Goal: Task Accomplishment & Management: Complete application form

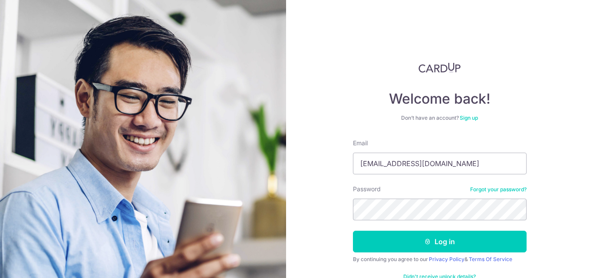
type input "[EMAIL_ADDRESS][DOMAIN_NAME]"
click at [353, 231] on button "Log in" at bounding box center [440, 242] width 174 height 22
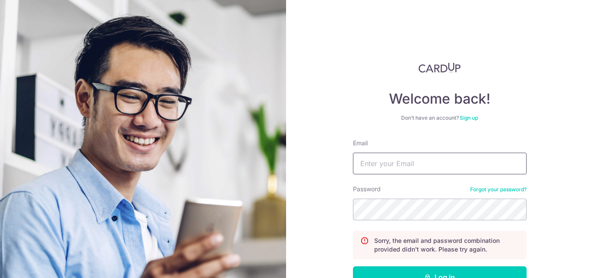
click at [452, 165] on input "Email" at bounding box center [440, 164] width 174 height 22
type input "I"
type input "[EMAIL_ADDRESS][DOMAIN_NAME]"
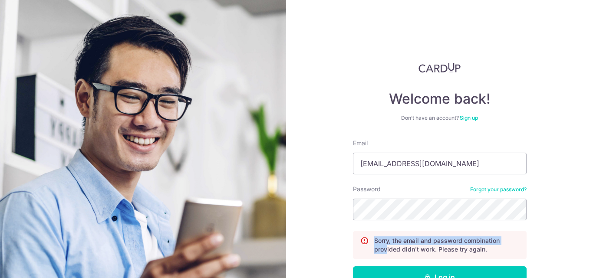
drag, startPoint x: 399, startPoint y: 221, endPoint x: 237, endPoint y: 240, distance: 163.9
click at [237, 239] on section "Welcome back! Don’t have an account? Sign up Email info@regointeriordesign.com …" at bounding box center [296, 139] width 593 height 278
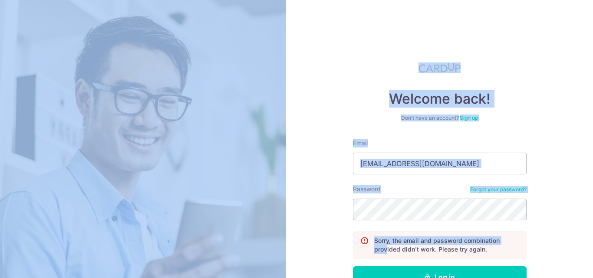
click at [301, 202] on div "Welcome back! Don’t have an account? Sign up Email info@regointeriordesign.com …" at bounding box center [439, 139] width 307 height 278
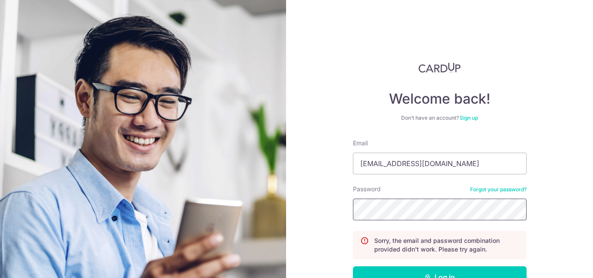
click at [353, 267] on button "Log in" at bounding box center [440, 278] width 174 height 22
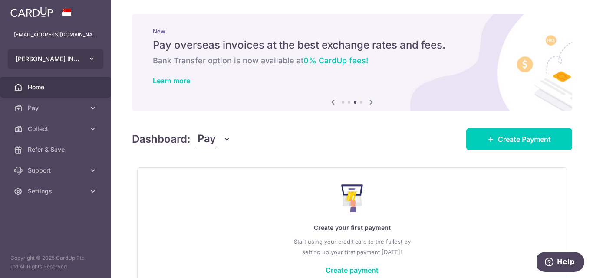
click at [73, 58] on span "REGO INTERIOR DESIGN PTE. LTD." at bounding box center [48, 59] width 64 height 9
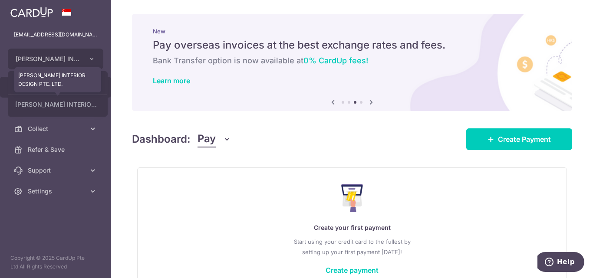
click at [68, 106] on link "REGO INTERIOR DESIGN PTE. LTD." at bounding box center [57, 105] width 99 height 16
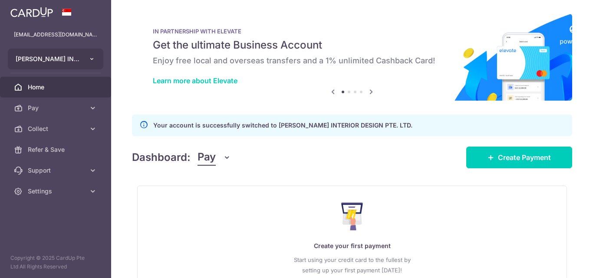
click at [80, 59] on button "REGO INTERIOR DESIGN PTE. LTD. REGO INTERIOR DESIGN PTE. LTD." at bounding box center [56, 59] width 96 height 21
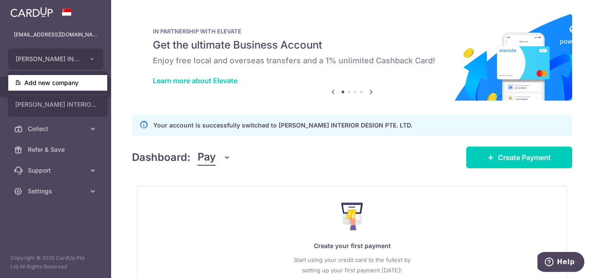
click at [72, 85] on link "Add new company" at bounding box center [57, 83] width 99 height 16
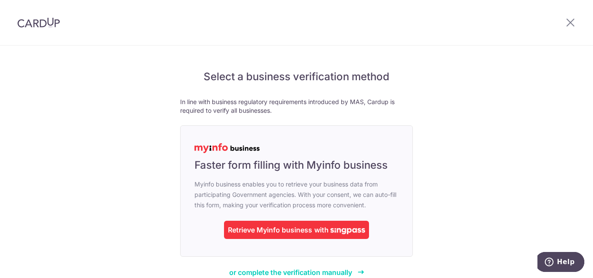
click at [319, 40] on header at bounding box center [296, 23] width 593 height 46
drag, startPoint x: 204, startPoint y: 74, endPoint x: 401, endPoint y: 115, distance: 201.7
click at [401, 115] on div "Select a business verification method In line with business regulatory requirem…" at bounding box center [296, 174] width 233 height 208
click at [452, 122] on div "Select a business verification method In line with business regulatory requirem…" at bounding box center [296, 182] width 593 height 273
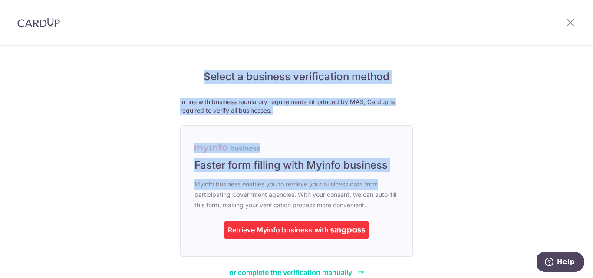
drag, startPoint x: 203, startPoint y: 74, endPoint x: 469, endPoint y: 158, distance: 279.6
click at [469, 158] on div "Select a business verification method In line with business regulatory requirem…" at bounding box center [296, 182] width 593 height 273
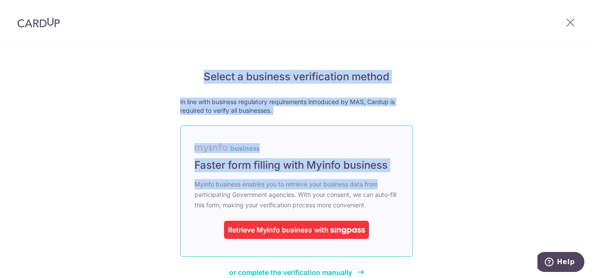
click at [388, 205] on span "Myinfo business enables you to retrieve your business data from participating G…" at bounding box center [297, 194] width 204 height 31
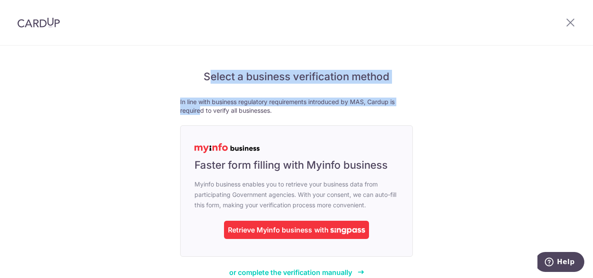
drag, startPoint x: 204, startPoint y: 73, endPoint x: 422, endPoint y: 110, distance: 221.1
click at [422, 109] on div "Select a business verification method In line with business regulatory requirem…" at bounding box center [296, 182] width 593 height 273
click at [419, 111] on div "Select a business verification method In line with business regulatory requirem…" at bounding box center [296, 182] width 593 height 273
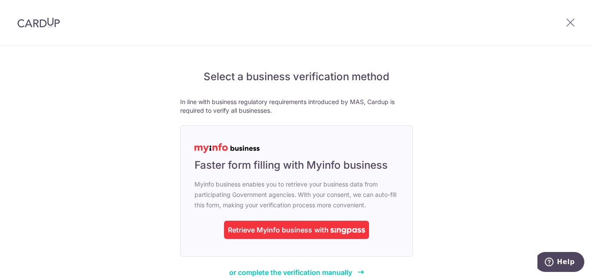
click at [461, 98] on div "Select a business verification method In line with business regulatory requirem…" at bounding box center [296, 182] width 593 height 273
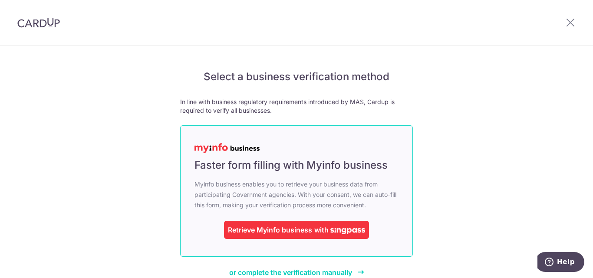
click at [253, 237] on div "Retrieve Myinfo business with" at bounding box center [296, 230] width 145 height 18
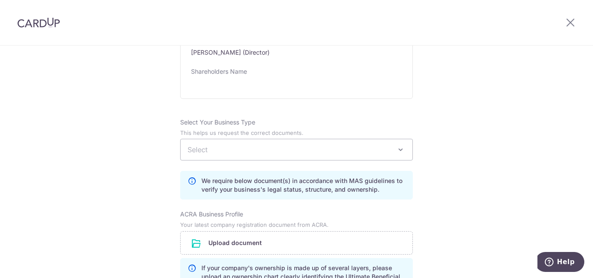
scroll to position [521, 0]
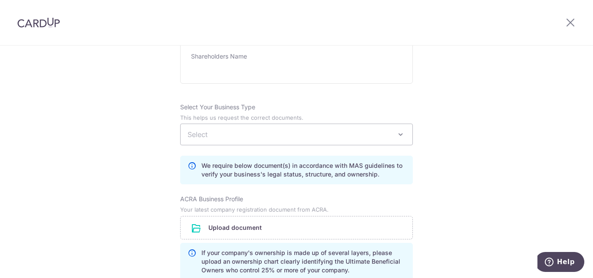
click at [358, 145] on span "Select" at bounding box center [297, 134] width 232 height 21
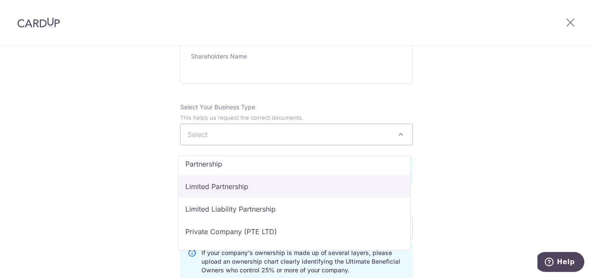
scroll to position [43, 0]
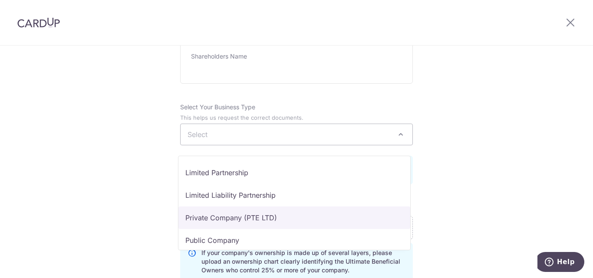
select select "Private Company (PTE LTD)"
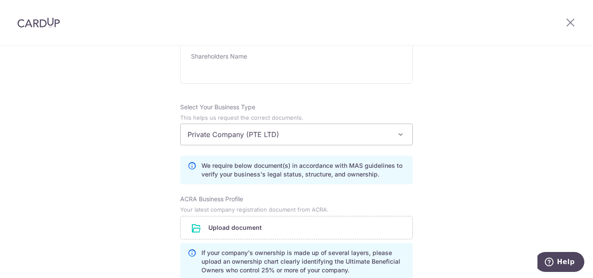
scroll to position [564, 0]
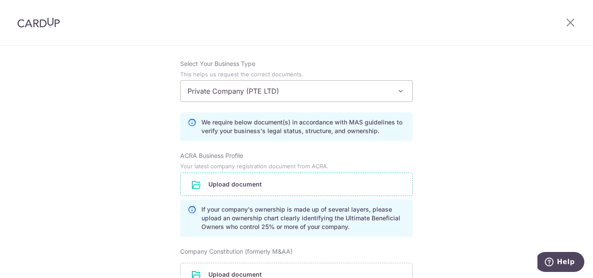
click at [285, 196] on input "file" at bounding box center [297, 184] width 232 height 23
click at [257, 192] on input "file" at bounding box center [297, 184] width 232 height 23
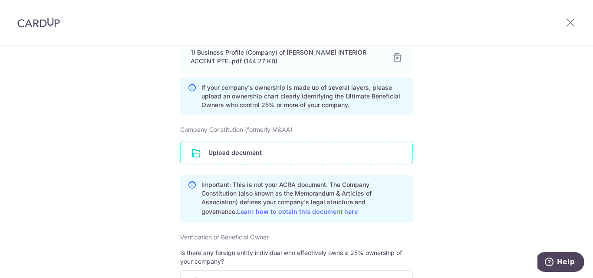
scroll to position [738, 0]
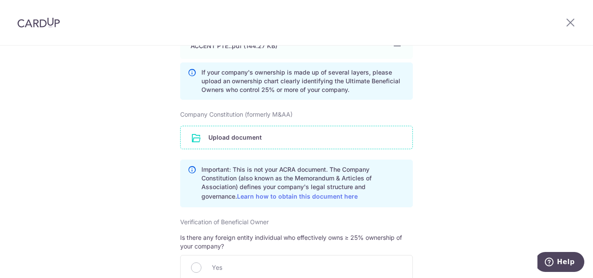
click at [265, 145] on input "file" at bounding box center [297, 137] width 232 height 23
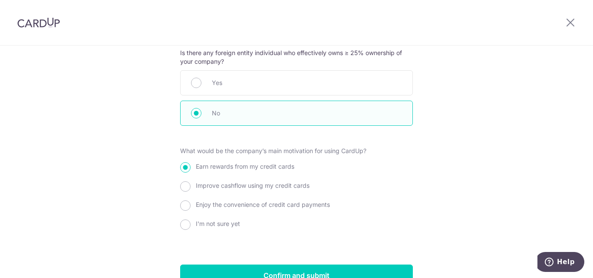
scroll to position [999, 0]
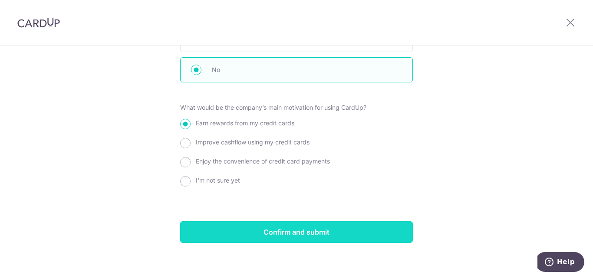
click at [293, 242] on input "Confirm and submit" at bounding box center [296, 232] width 233 height 22
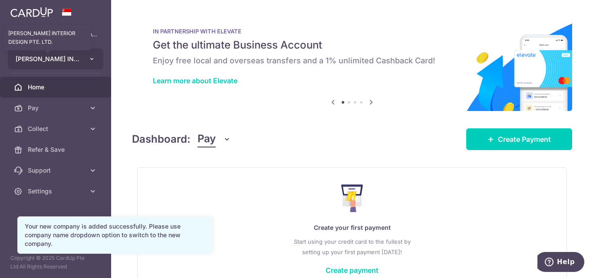
click at [50, 56] on span "REGO INTERIOR DESIGN PTE. LTD." at bounding box center [48, 59] width 64 height 9
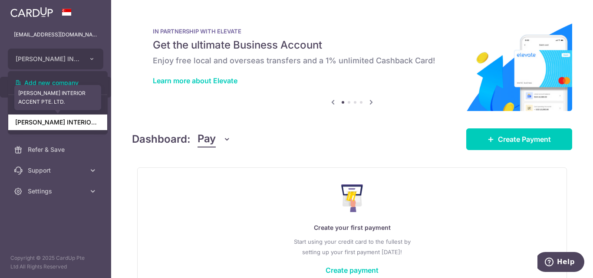
click at [57, 124] on link "REGO INTERIOR ACCENT PTE. LTD." at bounding box center [57, 123] width 99 height 16
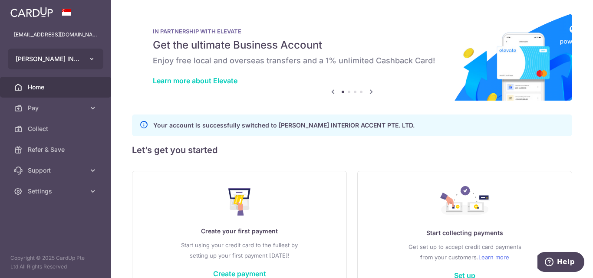
click at [82, 57] on button "REGO INTERIOR ACCENT PTE. LTD." at bounding box center [56, 59] width 96 height 21
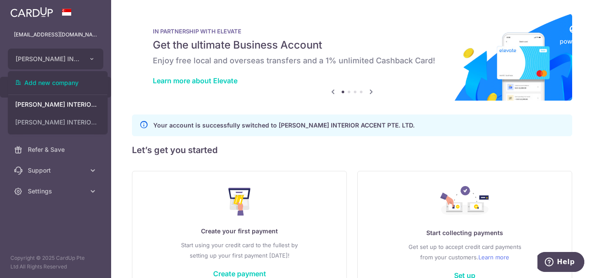
click at [117, 94] on div "× Pause Schedule Pause all future payments in this series Pause just this one p…" at bounding box center [352, 139] width 482 height 278
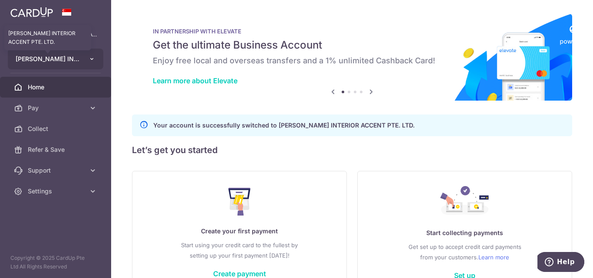
click at [79, 61] on span "[PERSON_NAME] INTERIOR ACCENT PTE. LTD." at bounding box center [48, 59] width 64 height 9
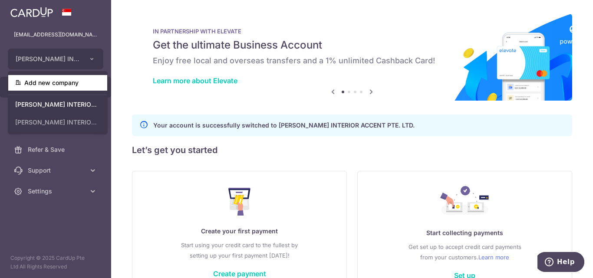
click at [63, 81] on link "Add new company" at bounding box center [57, 83] width 99 height 16
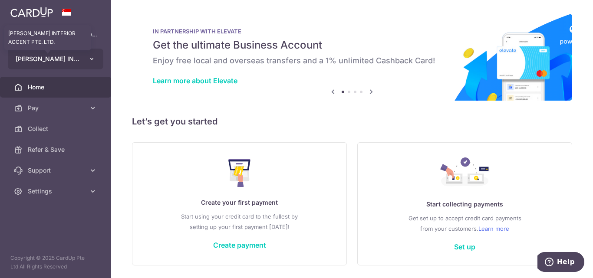
click at [73, 61] on span "[PERSON_NAME] INTERIOR ACCENT PTE. LTD." at bounding box center [48, 59] width 64 height 9
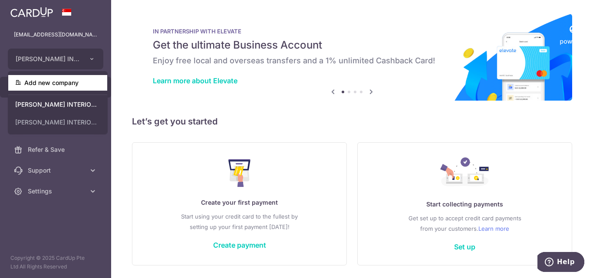
click at [74, 83] on link "Add new company" at bounding box center [57, 83] width 99 height 16
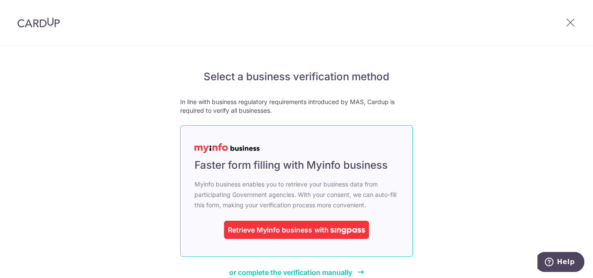
click at [294, 227] on div "Retrieve Myinfo business" at bounding box center [270, 230] width 84 height 10
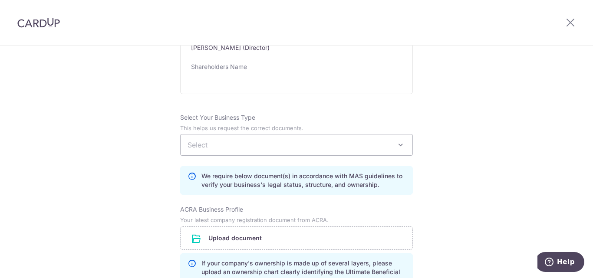
scroll to position [521, 0]
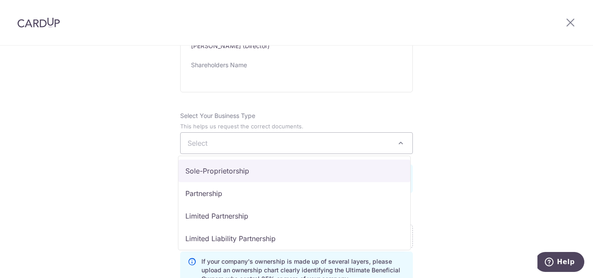
drag, startPoint x: 227, startPoint y: 139, endPoint x: 223, endPoint y: 143, distance: 5.5
click at [227, 139] on span "Select" at bounding box center [297, 143] width 232 height 21
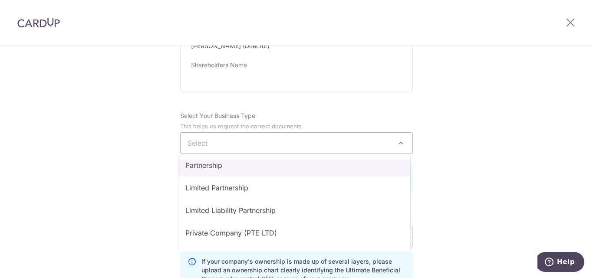
scroll to position [43, 0]
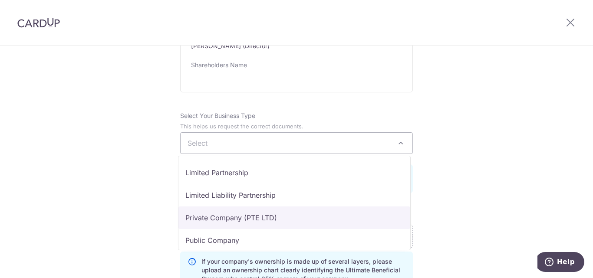
select select "Private Company (PTE LTD)"
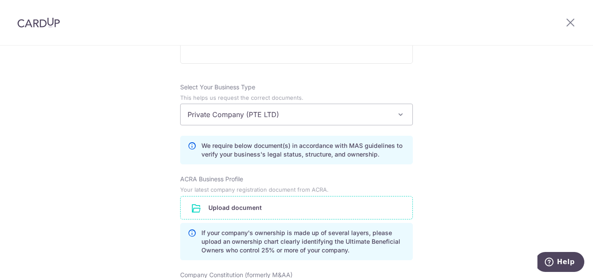
scroll to position [564, 0]
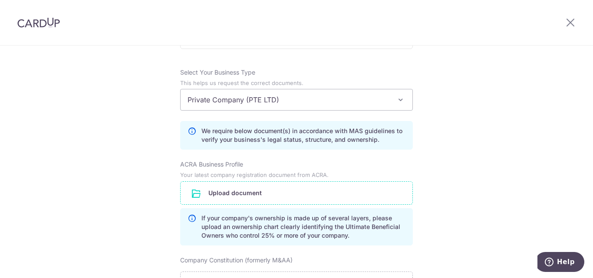
click at [304, 195] on input "file" at bounding box center [297, 193] width 232 height 23
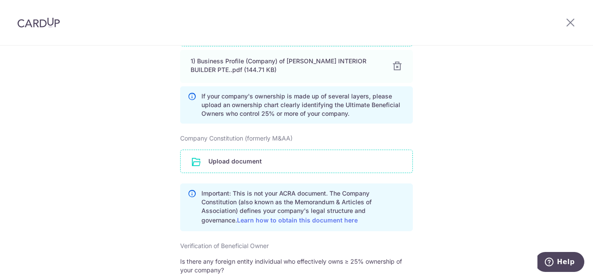
scroll to position [738, 0]
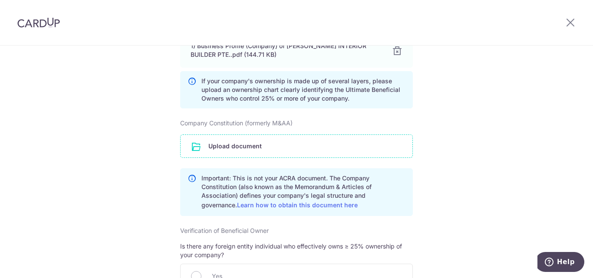
click at [239, 151] on input "file" at bounding box center [297, 146] width 232 height 23
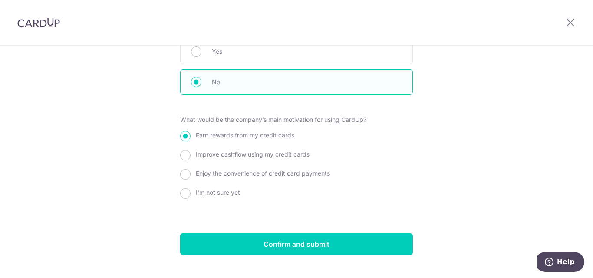
scroll to position [999, 0]
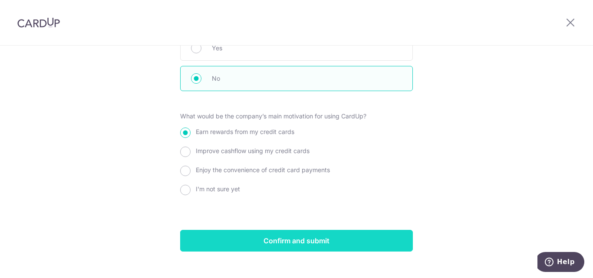
click at [310, 234] on input "Confirm and submit" at bounding box center [296, 241] width 233 height 22
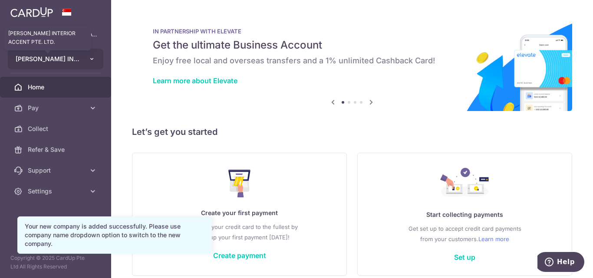
click at [66, 59] on span "[PERSON_NAME] INTERIOR ACCENT PTE. LTD." at bounding box center [48, 59] width 64 height 9
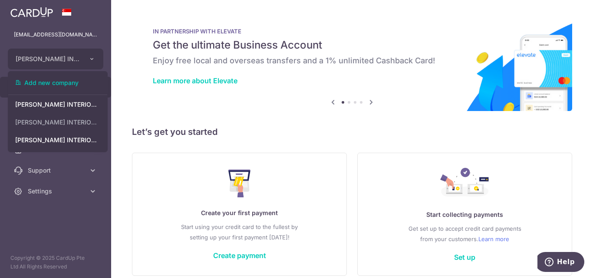
click at [168, 111] on img at bounding box center [352, 62] width 440 height 97
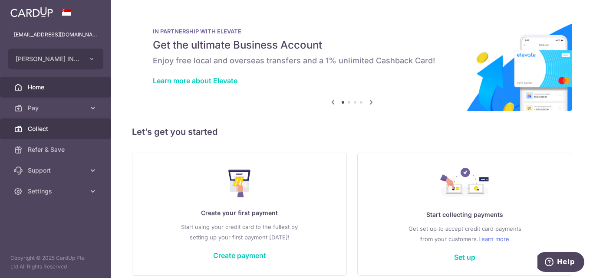
click at [32, 132] on span "Collect" at bounding box center [56, 129] width 57 height 9
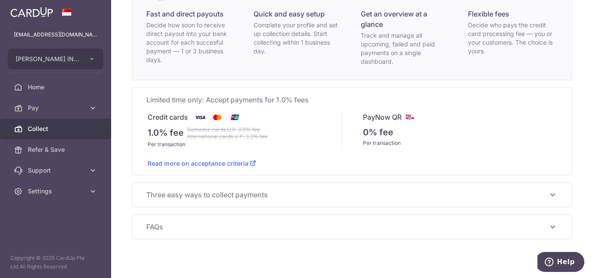
scroll to position [113, 0]
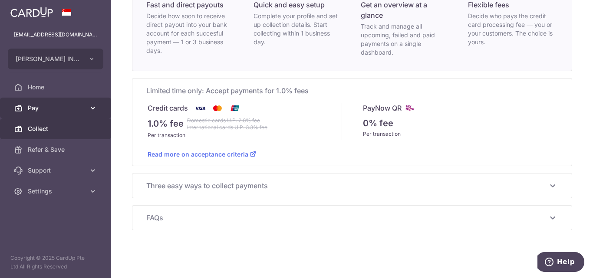
click at [82, 110] on span "Pay" at bounding box center [56, 108] width 57 height 9
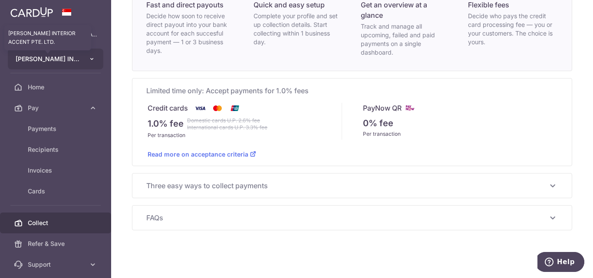
click at [73, 60] on span "[PERSON_NAME] INTERIOR ACCENT PTE. LTD." at bounding box center [48, 59] width 64 height 9
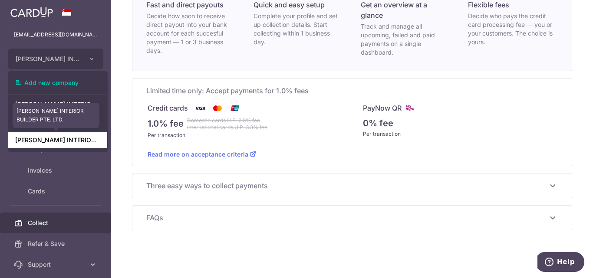
click at [63, 143] on link "[PERSON_NAME] INTERIOR BUILDER PTE. LTD." at bounding box center [57, 140] width 99 height 16
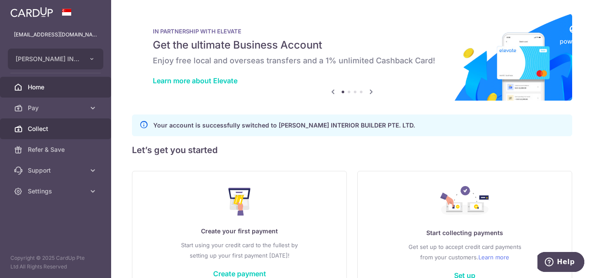
click at [64, 130] on span "Collect" at bounding box center [56, 129] width 57 height 9
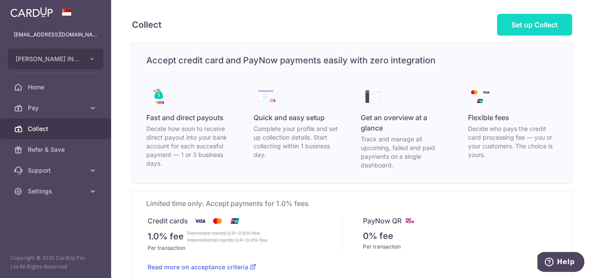
click at [542, 19] on link "Set up Collect" at bounding box center [534, 25] width 75 height 22
click at [78, 66] on button "[PERSON_NAME] INTERIOR BUILDER PTE. LTD." at bounding box center [56, 59] width 96 height 21
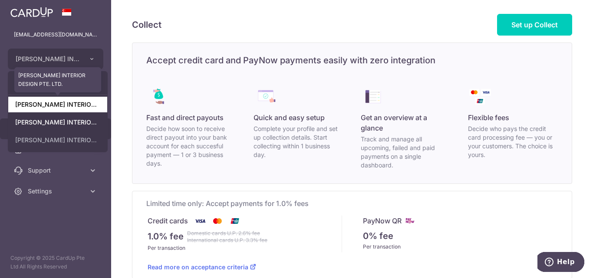
click at [72, 107] on link "[PERSON_NAME] INTERIOR DESIGN PTE. LTD." at bounding box center [57, 105] width 99 height 16
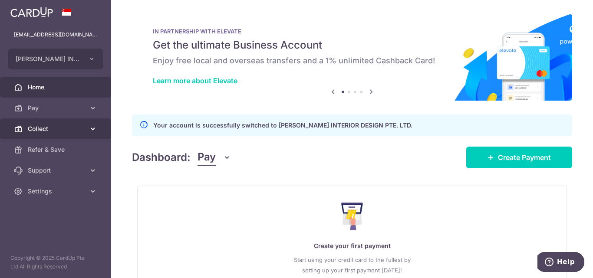
click at [80, 125] on span "Collect" at bounding box center [56, 129] width 57 height 9
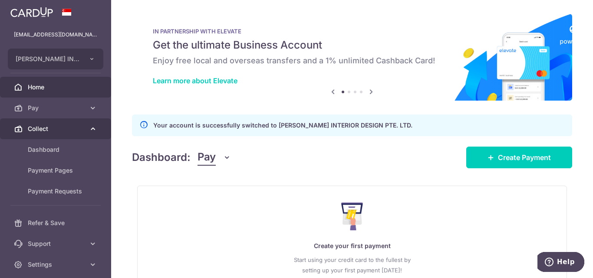
click at [78, 127] on span "Collect" at bounding box center [56, 129] width 57 height 9
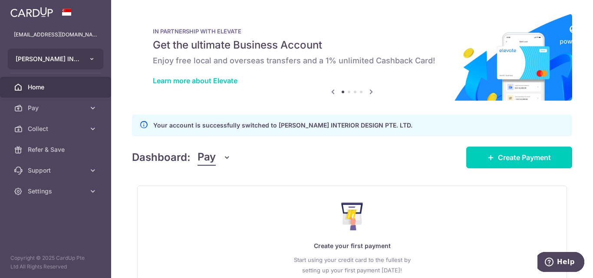
click at [92, 61] on icon "button" at bounding box center [92, 59] width 7 height 7
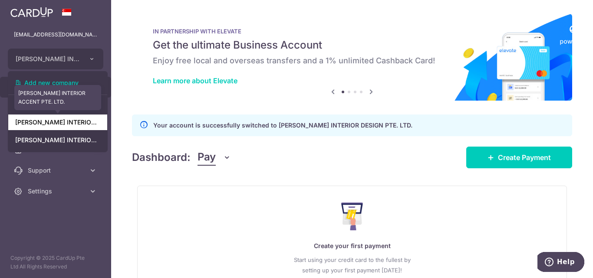
click at [81, 124] on link "[PERSON_NAME] INTERIOR ACCENT PTE. LTD." at bounding box center [57, 123] width 99 height 16
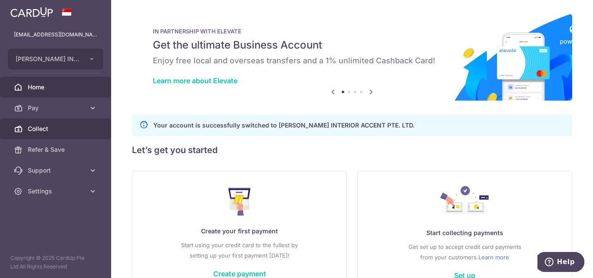
click at [71, 134] on link "Collect" at bounding box center [55, 129] width 111 height 21
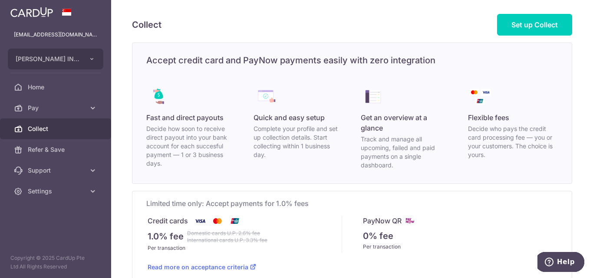
click at [74, 131] on span "Collect" at bounding box center [56, 129] width 57 height 9
click at [96, 62] on button "[PERSON_NAME] INTERIOR ACCENT PTE. LTD." at bounding box center [56, 59] width 96 height 21
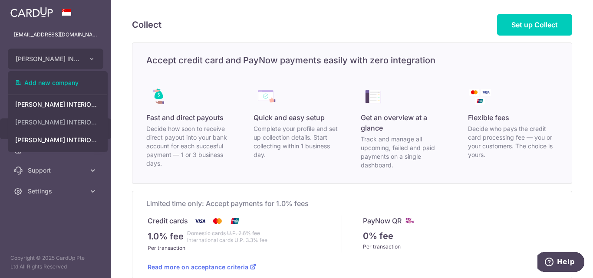
click at [126, 168] on div "Collect Set up Collect Accept credit card and PayNow payments easily with zero …" at bounding box center [352, 139] width 482 height 278
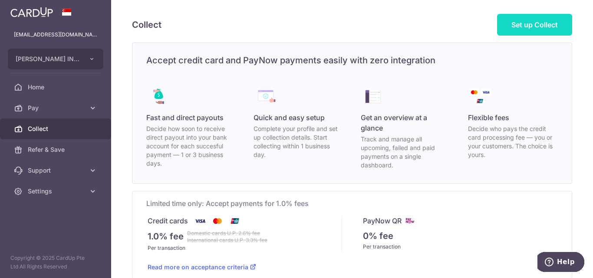
click at [544, 30] on link "Set up Collect" at bounding box center [534, 25] width 75 height 22
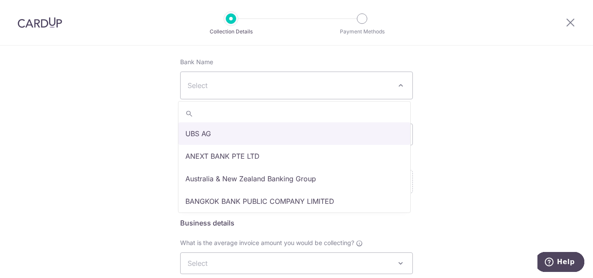
click at [373, 95] on span "Select" at bounding box center [297, 85] width 232 height 27
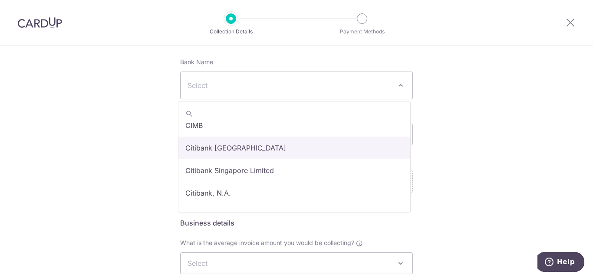
scroll to position [261, 0]
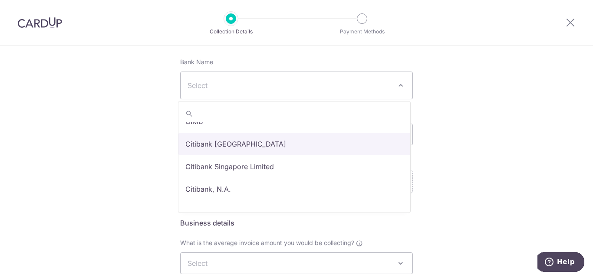
click at [464, 108] on div "Setup Collection Details Where do you want to get paid? This is where we will d…" at bounding box center [296, 216] width 593 height 514
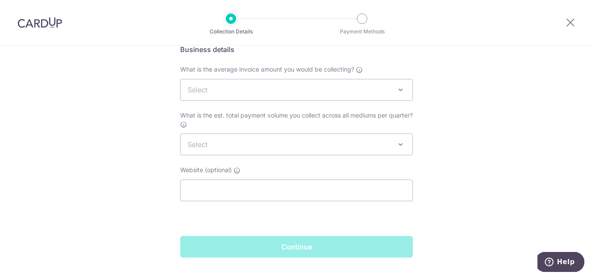
click at [377, 102] on div "Business details What is the average invoice amount you would be collecting? Se…" at bounding box center [296, 128] width 233 height 168
click at [404, 89] on span "Select" at bounding box center [296, 90] width 233 height 22
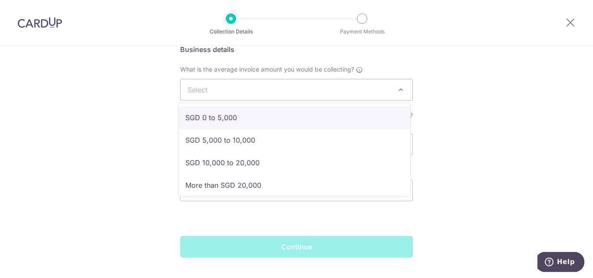
click at [495, 92] on div "Setup Collection Details Where do you want to get paid? This is where we will d…" at bounding box center [296, 42] width 593 height 514
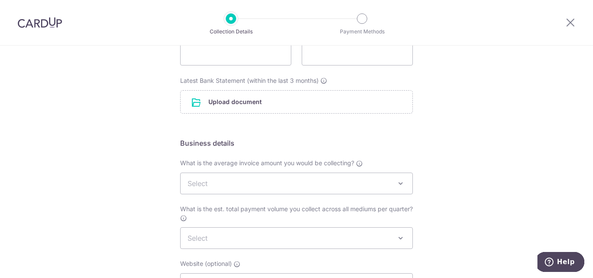
scroll to position [87, 0]
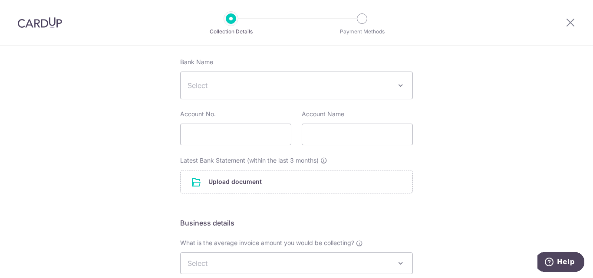
click at [389, 91] on span "Select" at bounding box center [297, 85] width 232 height 27
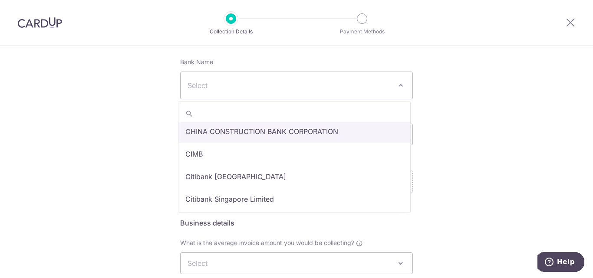
scroll to position [261, 0]
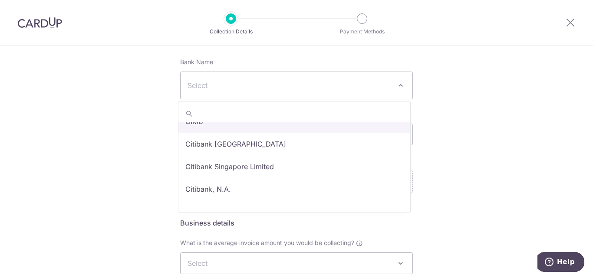
click at [459, 117] on div "Setup Collection Details Where do you want to get paid? This is where we will d…" at bounding box center [296, 216] width 593 height 514
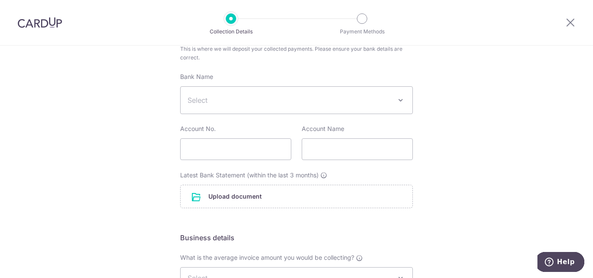
scroll to position [87, 0]
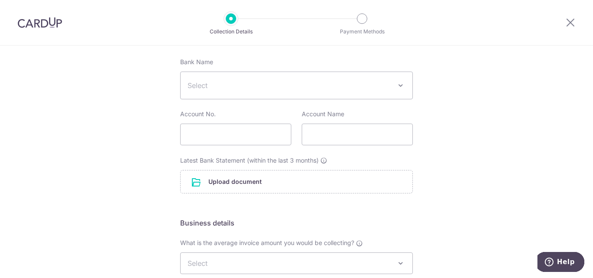
click at [396, 86] on span at bounding box center [401, 85] width 10 height 10
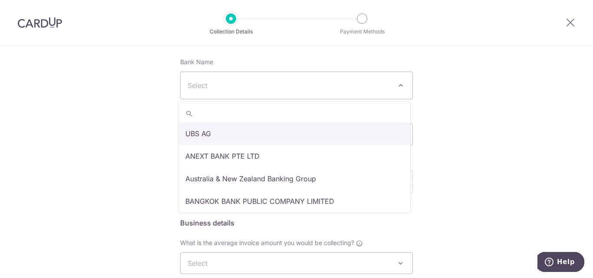
click at [396, 86] on span at bounding box center [401, 85] width 10 height 10
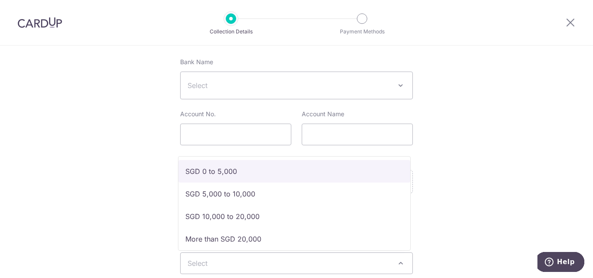
click at [261, 264] on span "Select" at bounding box center [297, 263] width 232 height 21
click at [445, 150] on div "Setup Collection Details Where do you want to get paid? This is where we will d…" at bounding box center [296, 216] width 593 height 514
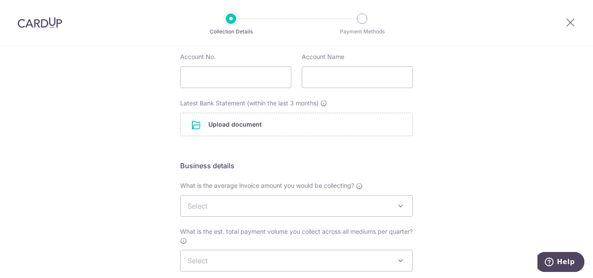
scroll to position [174, 0]
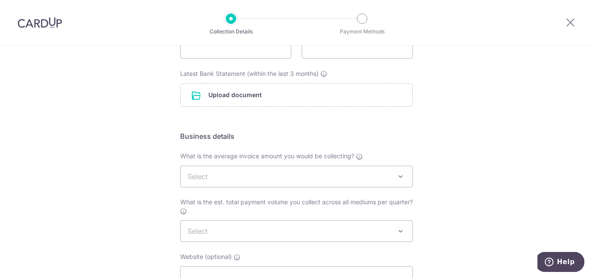
click at [391, 181] on span "Select" at bounding box center [297, 176] width 232 height 21
click at [461, 162] on div "Setup Collection Details Where do you want to get paid? This is where we will d…" at bounding box center [296, 129] width 593 height 514
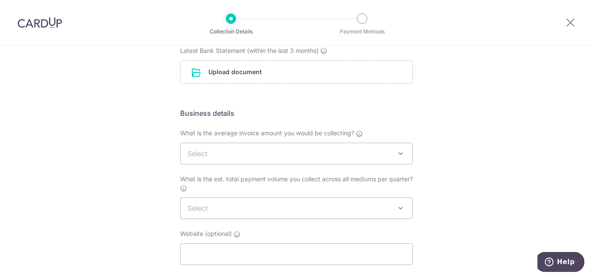
scroll to position [217, 0]
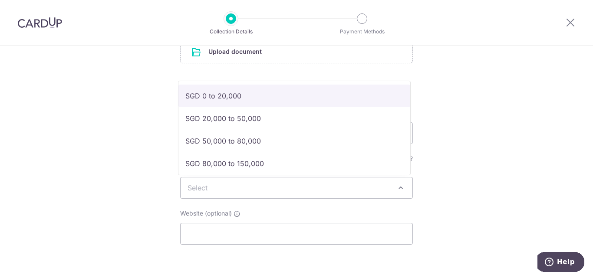
click at [392, 181] on span "Select" at bounding box center [297, 188] width 232 height 21
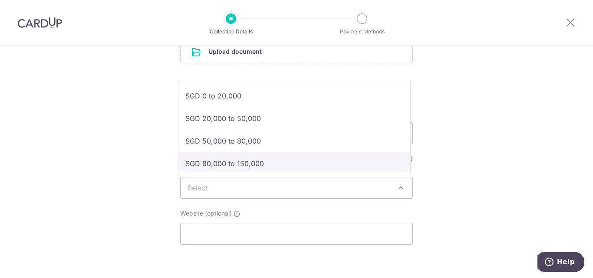
click at [468, 148] on div "Setup Collection Details Where do you want to get paid? This is where we will d…" at bounding box center [296, 86] width 593 height 514
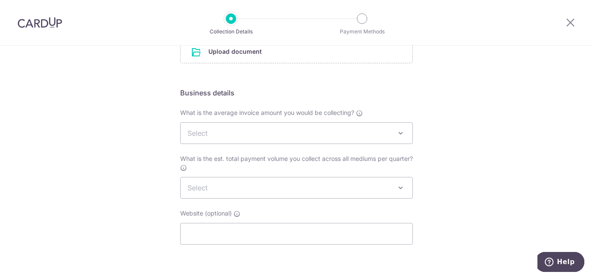
scroll to position [261, 0]
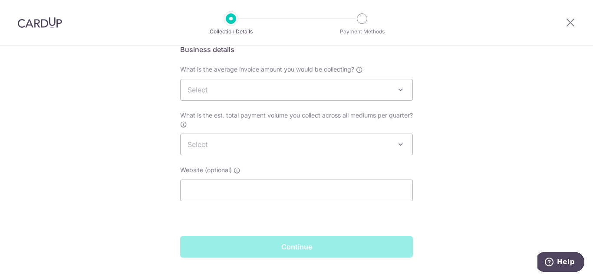
click at [437, 130] on div "Setup Collection Details Where do you want to get paid? This is where we will d…" at bounding box center [296, 42] width 593 height 514
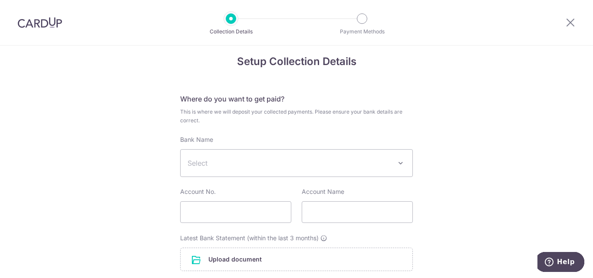
scroll to position [0, 0]
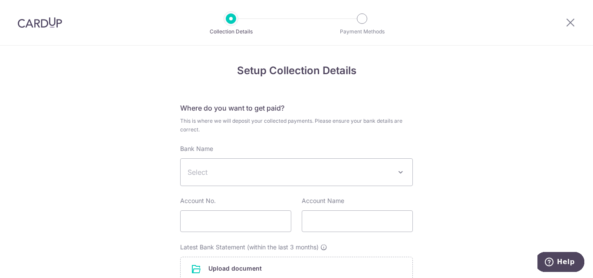
click at [334, 175] on span "Select" at bounding box center [290, 172] width 204 height 10
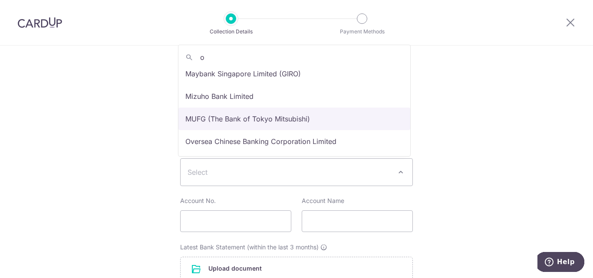
scroll to position [564, 0]
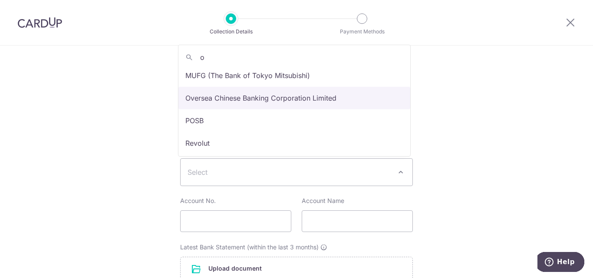
type input "o"
select select "12"
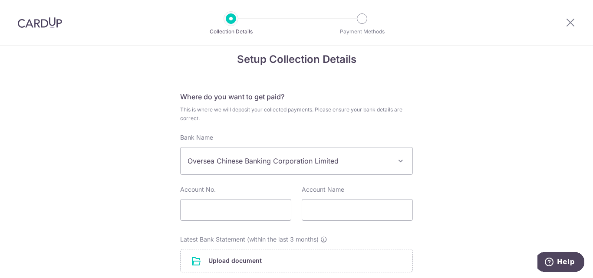
scroll to position [0, 0]
